Goal: Find specific page/section: Find specific page/section

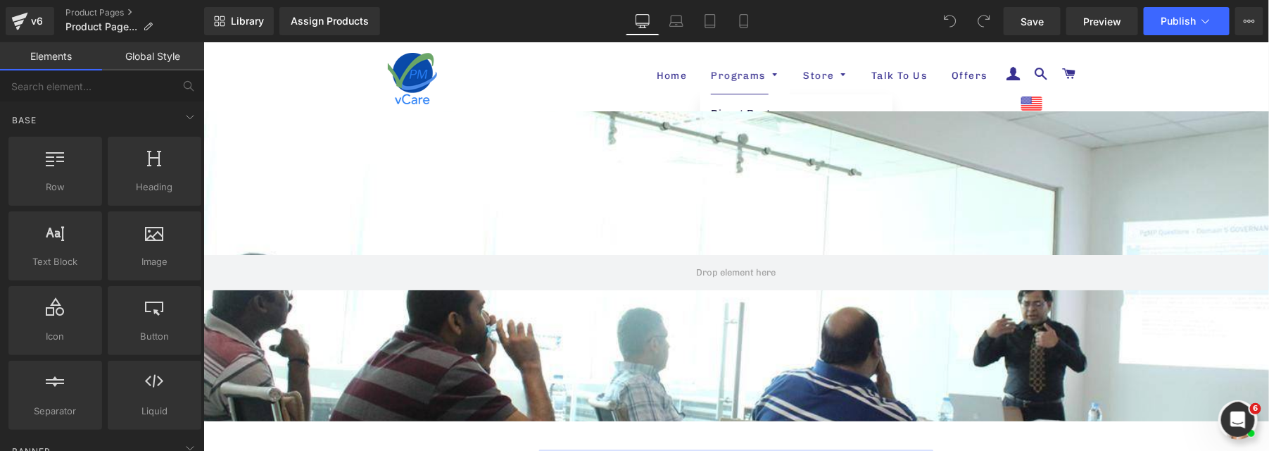
click at [766, 72] on span at bounding box center [772, 74] width 13 height 8
click at [293, 24] on div "Assign Products" at bounding box center [330, 20] width 78 height 11
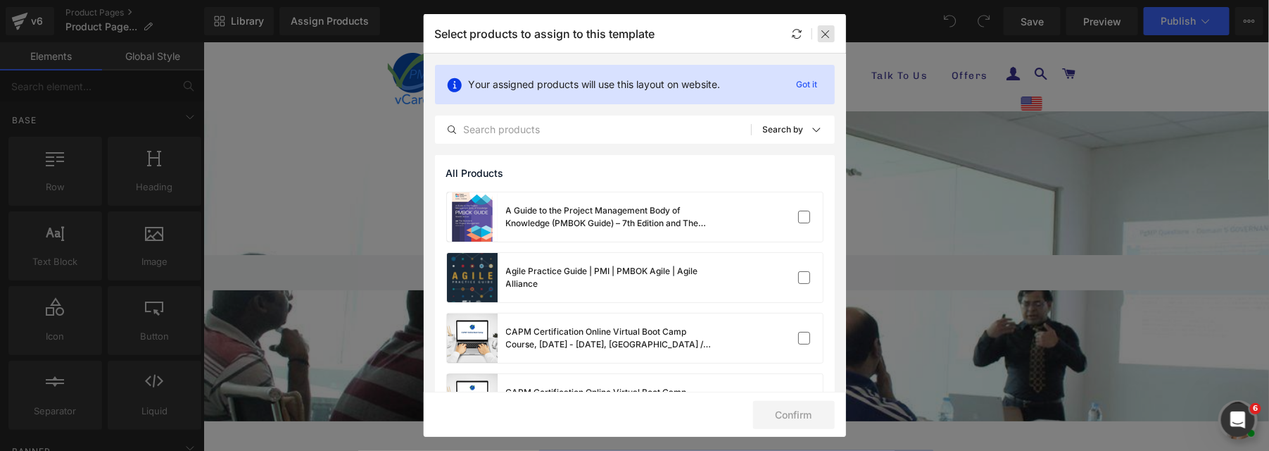
click at [832, 36] on icon at bounding box center [826, 33] width 11 height 11
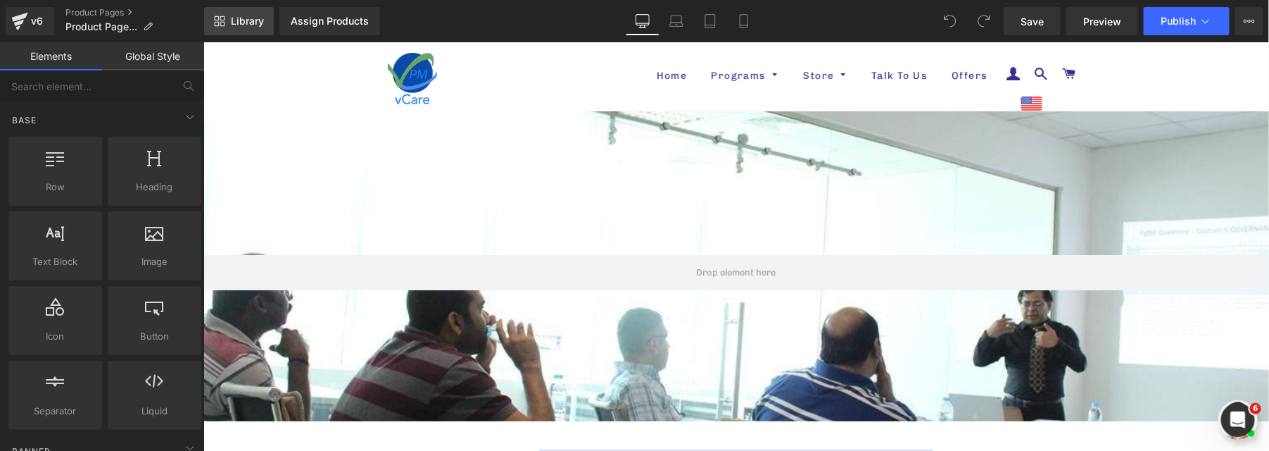
click at [244, 19] on span "Library" at bounding box center [247, 21] width 33 height 13
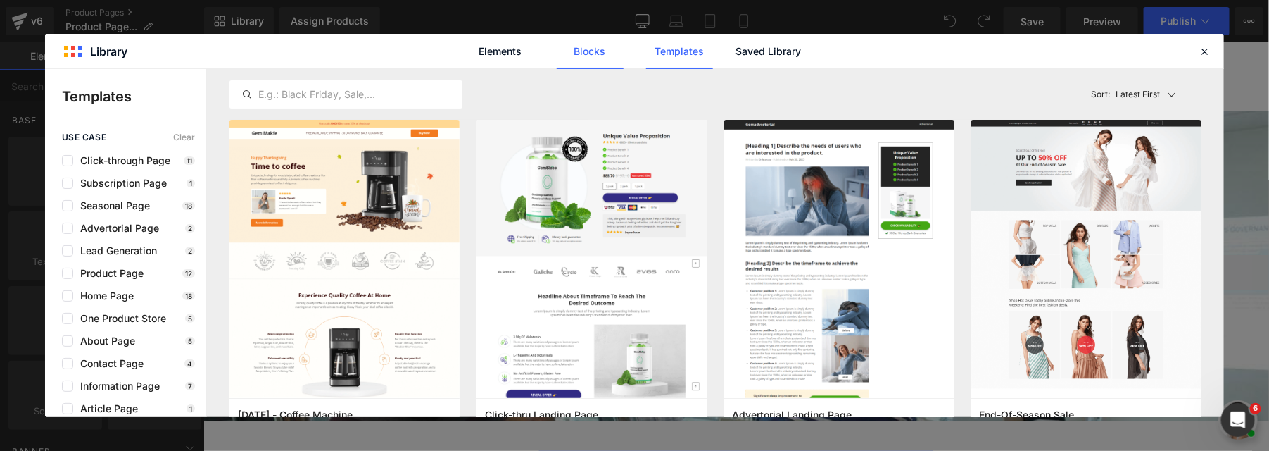
click at [584, 52] on link "Blocks" at bounding box center [590, 51] width 67 height 35
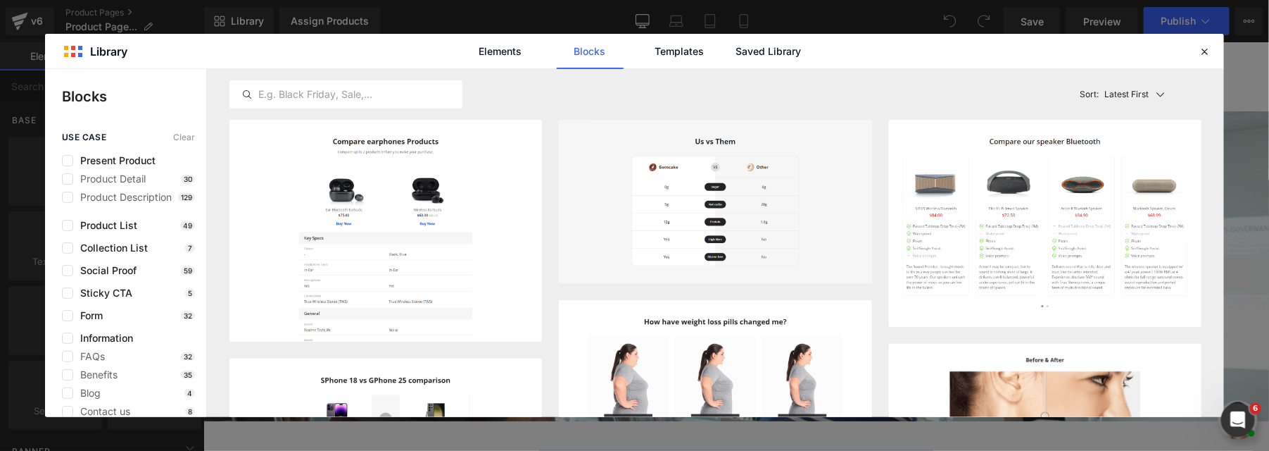
click at [81, 53] on div "Elements Blocks Templates Saved Library" at bounding box center [634, 51] width 1179 height 35
click at [1203, 49] on icon at bounding box center [1204, 51] width 13 height 13
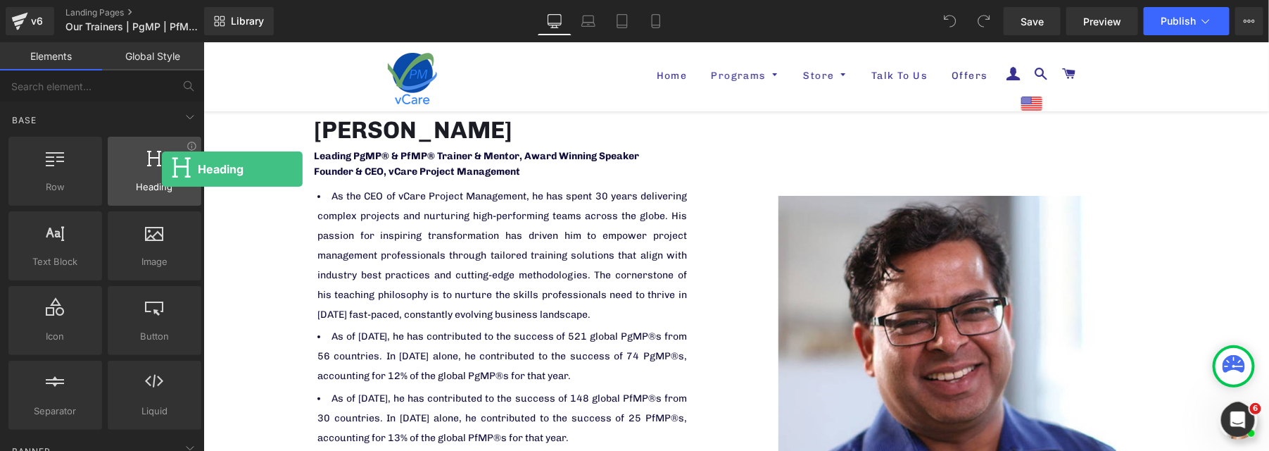
click at [162, 169] on div at bounding box center [154, 164] width 85 height 32
click at [153, 165] on div at bounding box center [154, 164] width 85 height 32
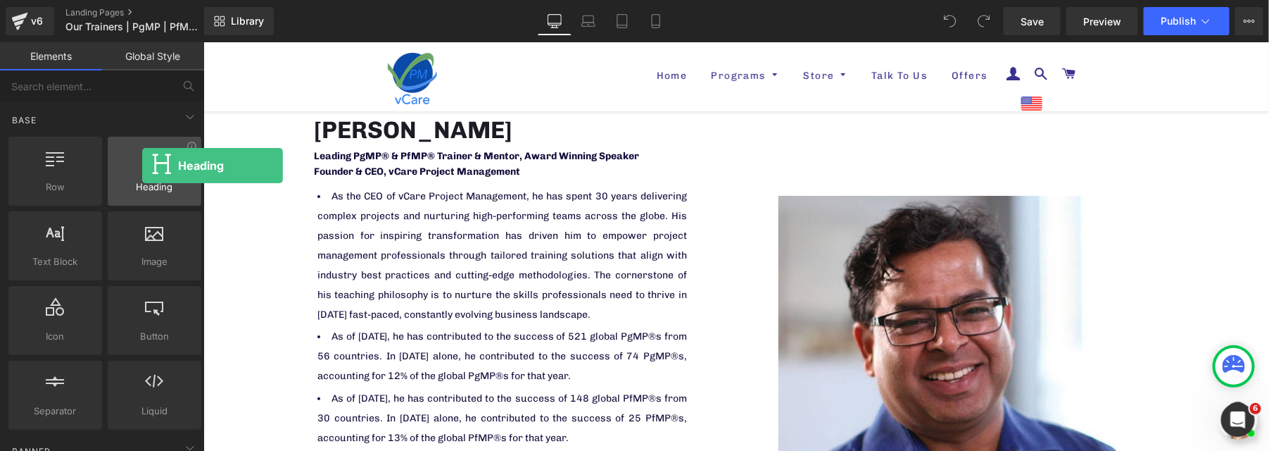
click at [142, 165] on div at bounding box center [154, 164] width 85 height 32
click at [144, 166] on div at bounding box center [154, 164] width 85 height 32
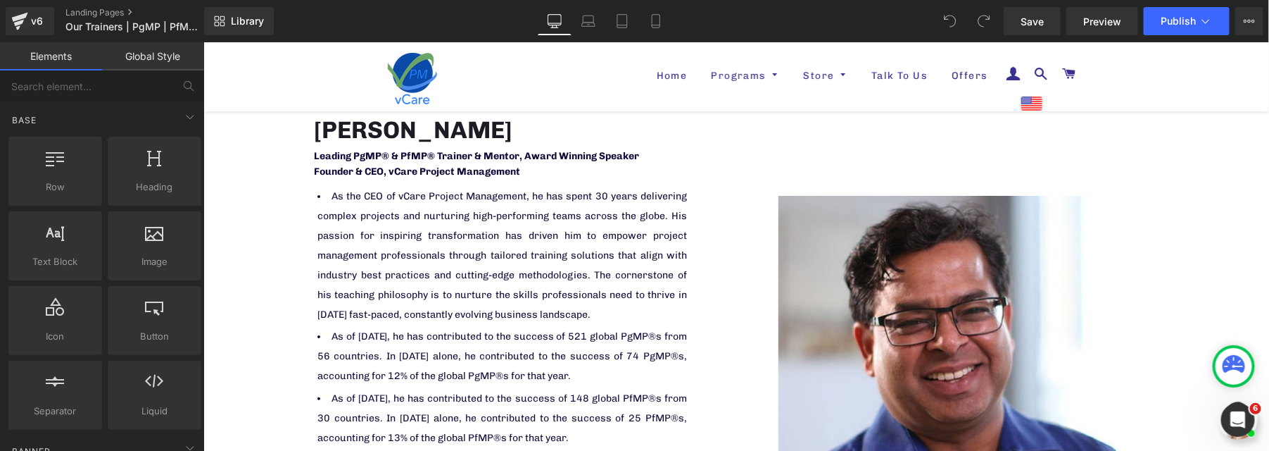
click at [159, 62] on link "Global Style" at bounding box center [153, 56] width 102 height 28
